Goal: Task Accomplishment & Management: Use online tool/utility

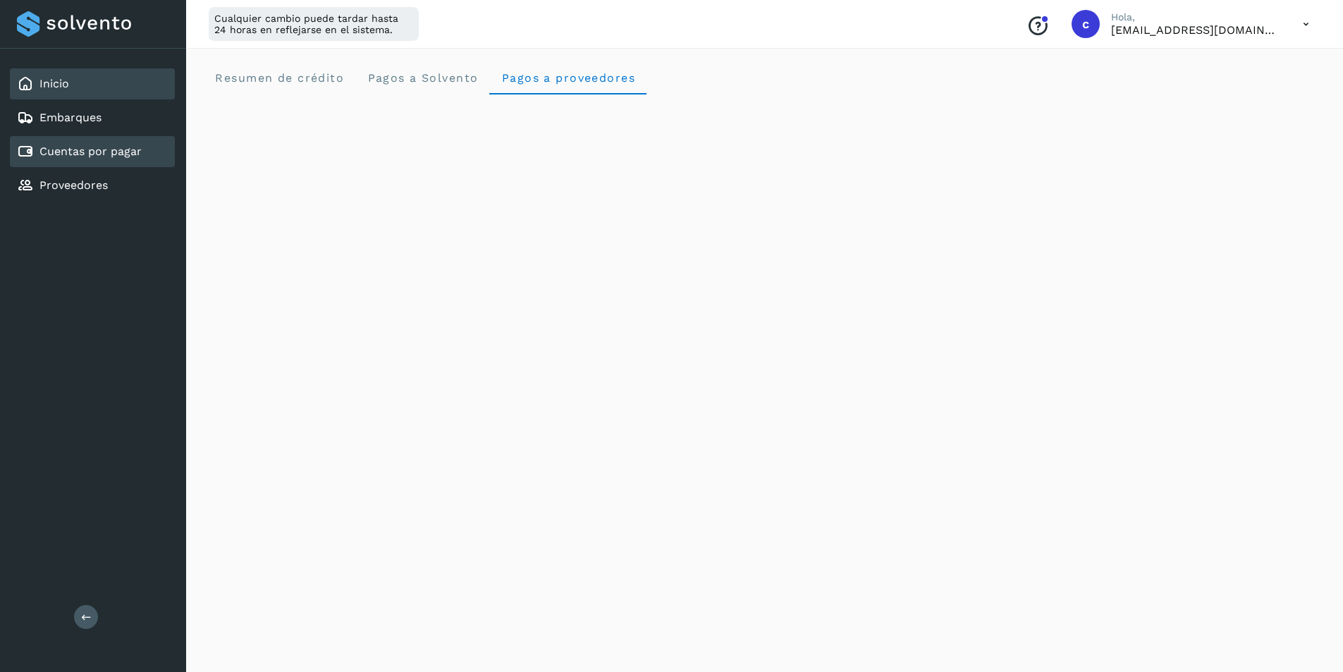
click at [70, 158] on link "Cuentas por pagar" at bounding box center [90, 151] width 102 height 13
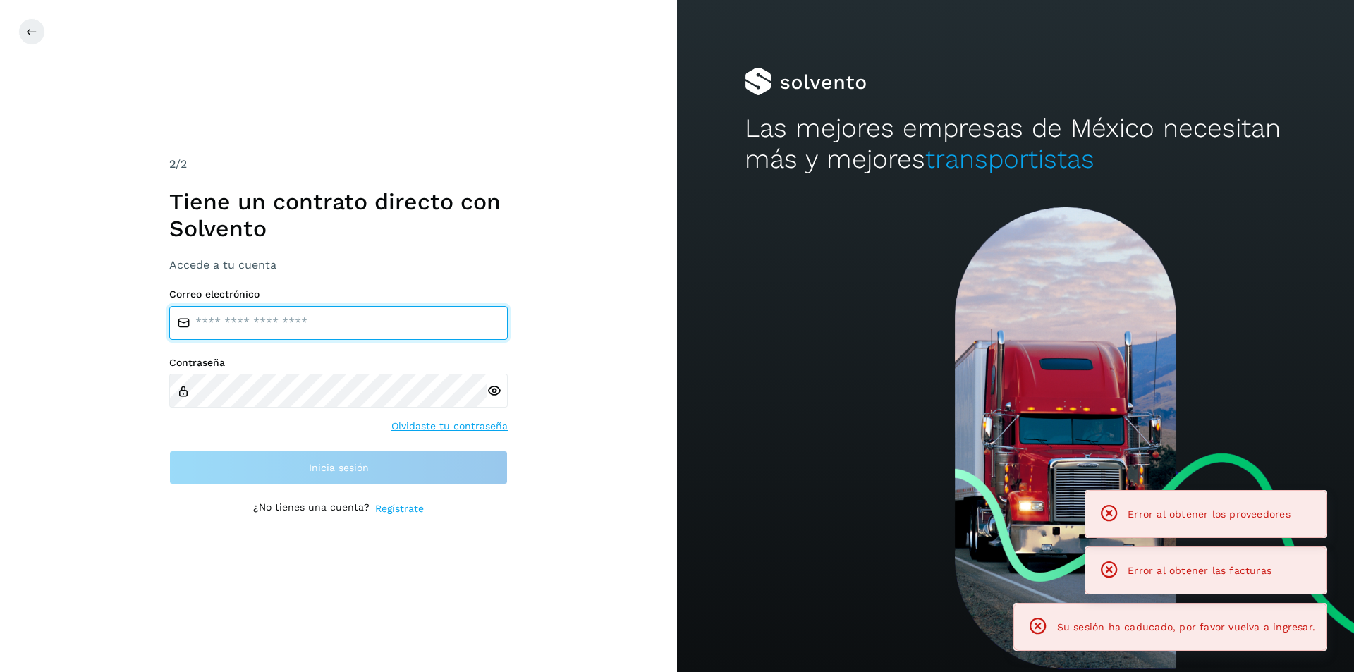
click at [317, 323] on input "email" at bounding box center [338, 323] width 338 height 34
type input "**********"
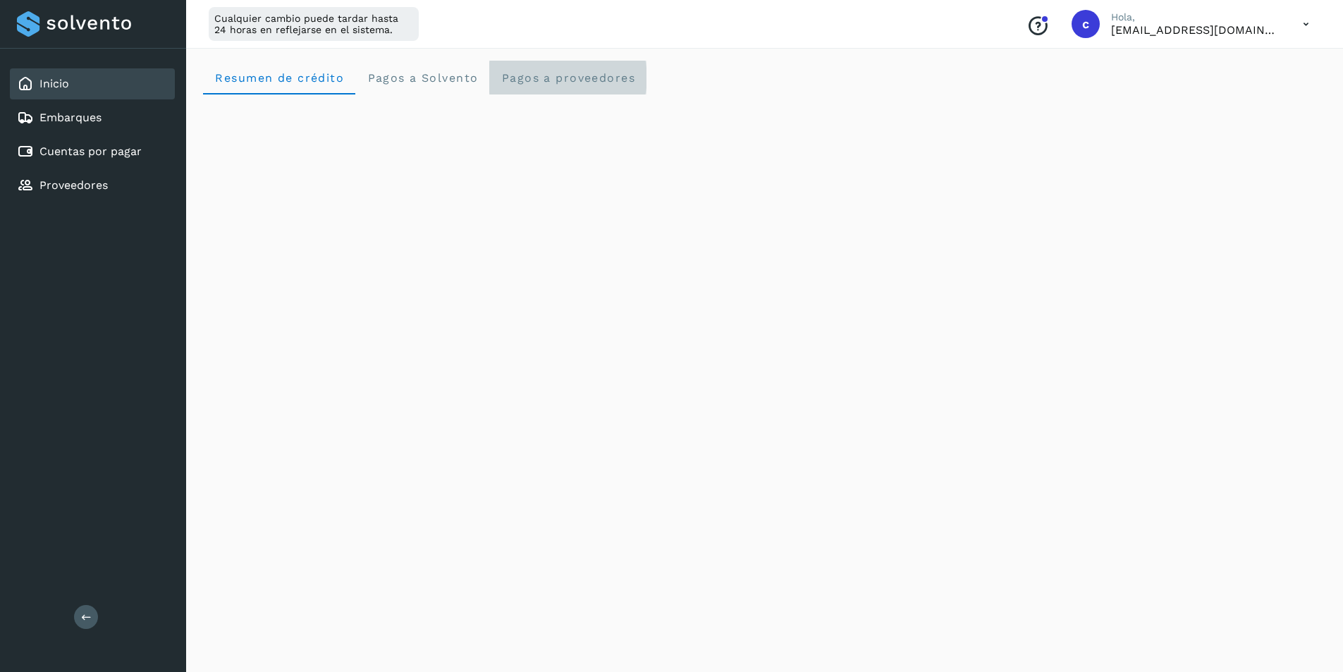
click at [546, 81] on span "Pagos a proveedores" at bounding box center [568, 77] width 135 height 13
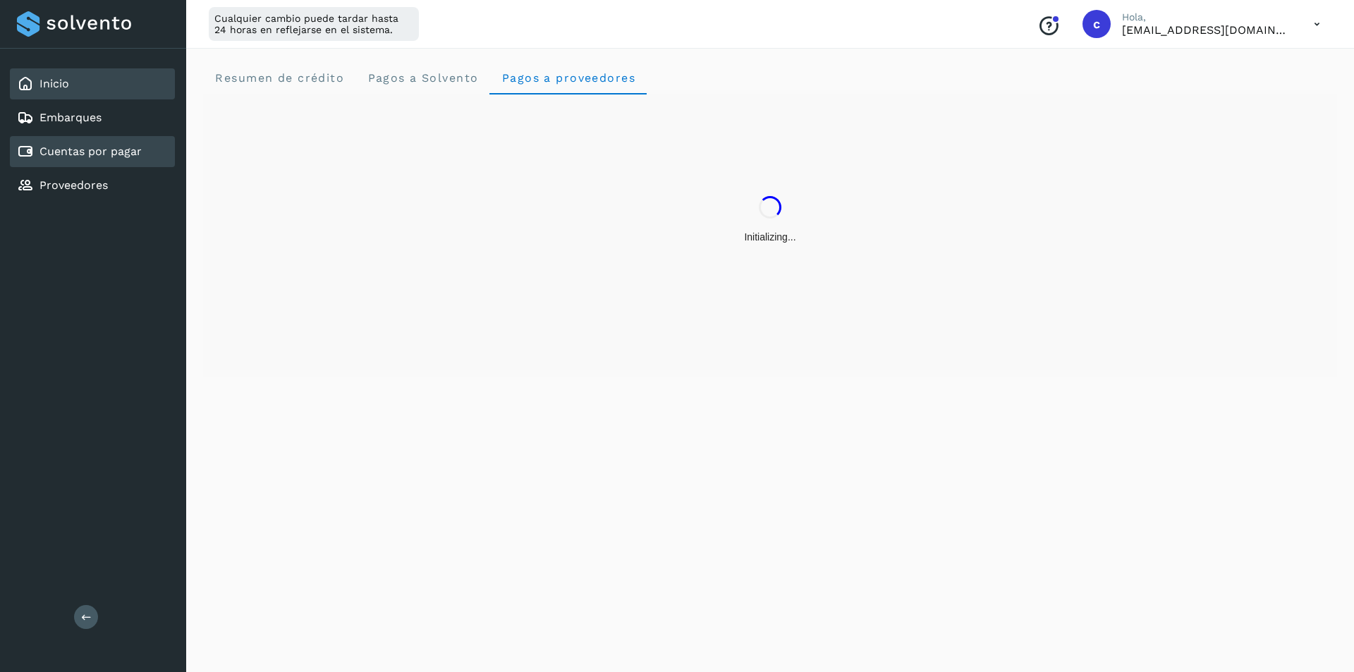
click at [71, 161] on div "Cuentas por pagar" at bounding box center [92, 151] width 165 height 31
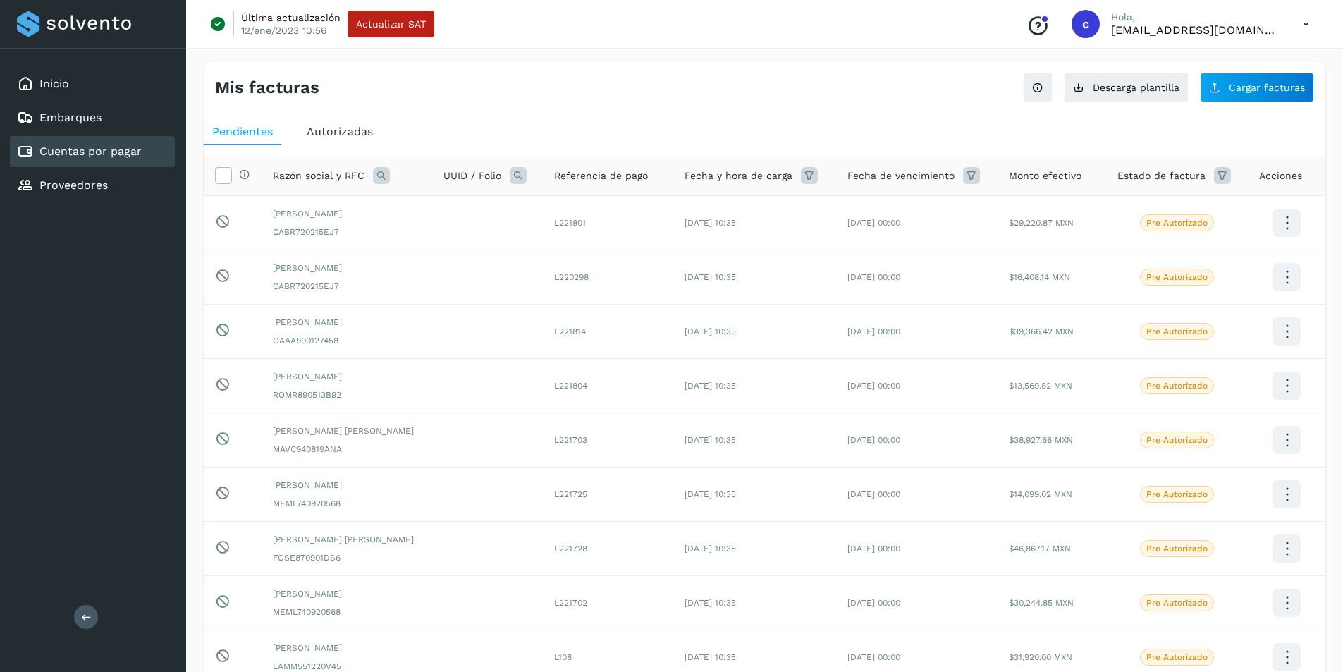
click at [350, 140] on div "Autorizadas" at bounding box center [339, 131] width 83 height 25
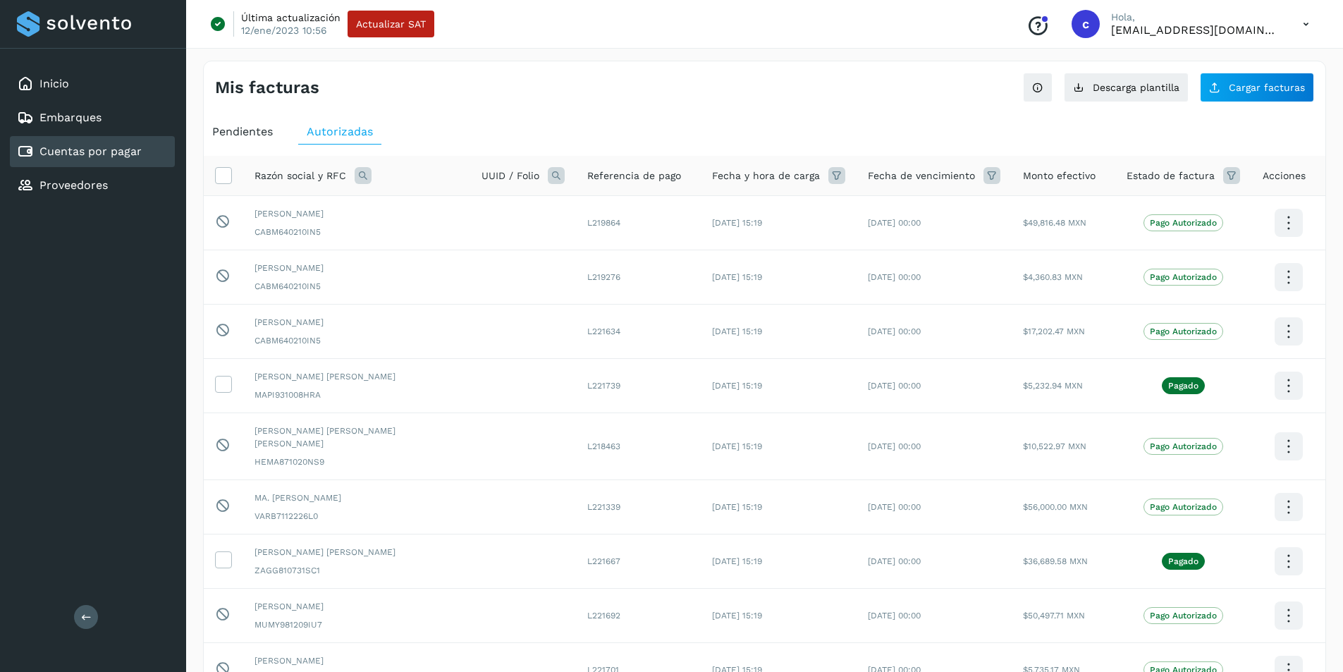
click at [256, 126] on span "Pendientes" at bounding box center [242, 131] width 61 height 13
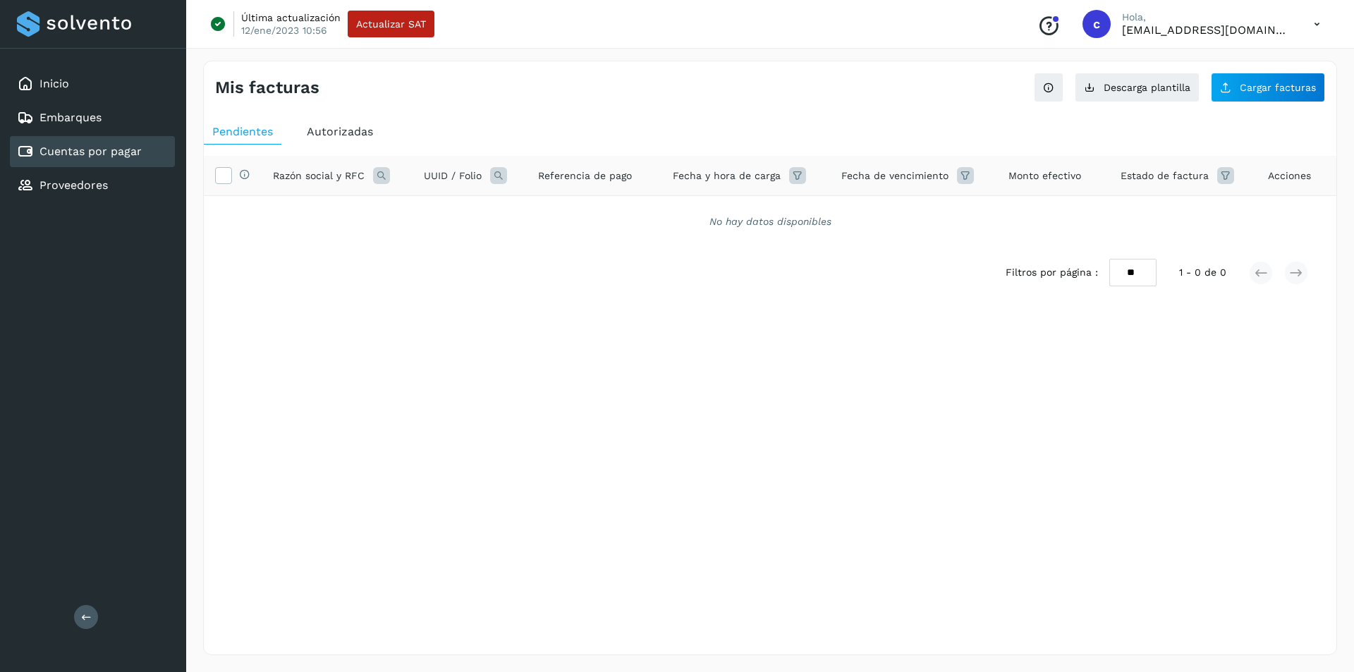
click at [322, 137] on span "Autorizadas" at bounding box center [340, 131] width 66 height 13
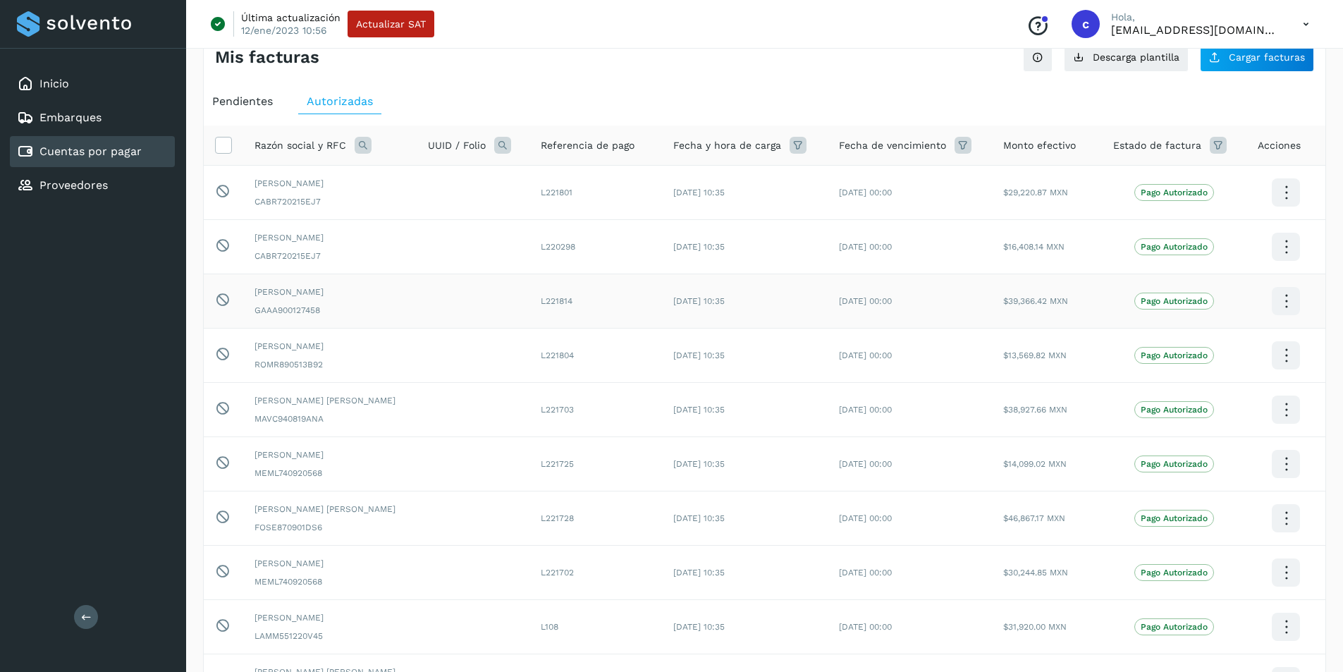
scroll to position [31, 0]
click at [358, 142] on icon at bounding box center [363, 144] width 17 height 17
click at [422, 181] on span "Razón social" at bounding box center [424, 176] width 60 height 15
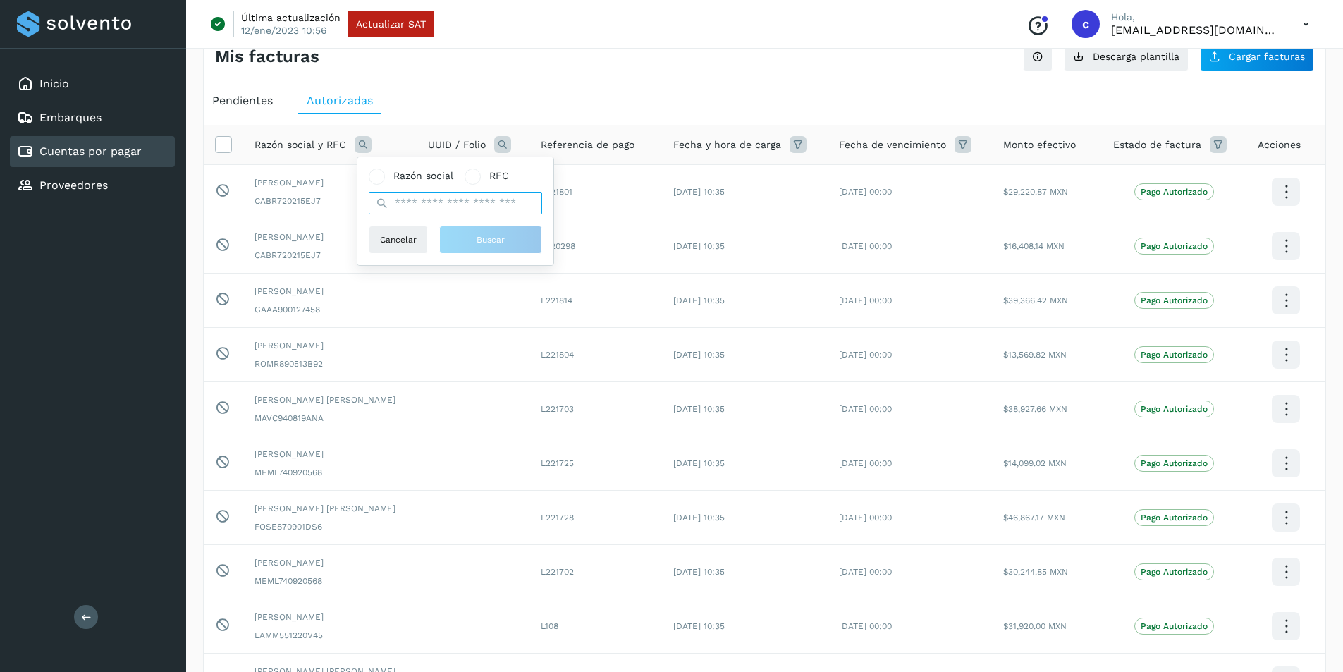
click at [425, 198] on input "text" at bounding box center [455, 203] width 173 height 23
type input "******"
click at [468, 240] on button "Buscar" at bounding box center [490, 240] width 103 height 28
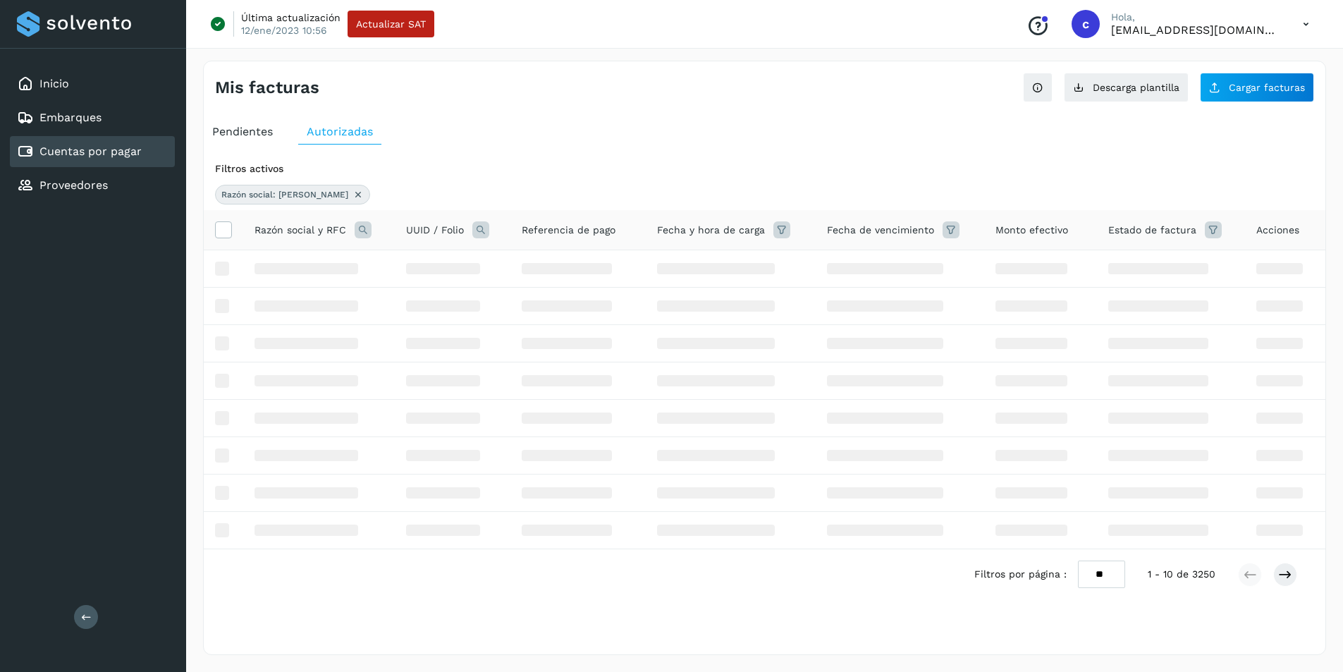
scroll to position [0, 0]
